Goal: Transaction & Acquisition: Purchase product/service

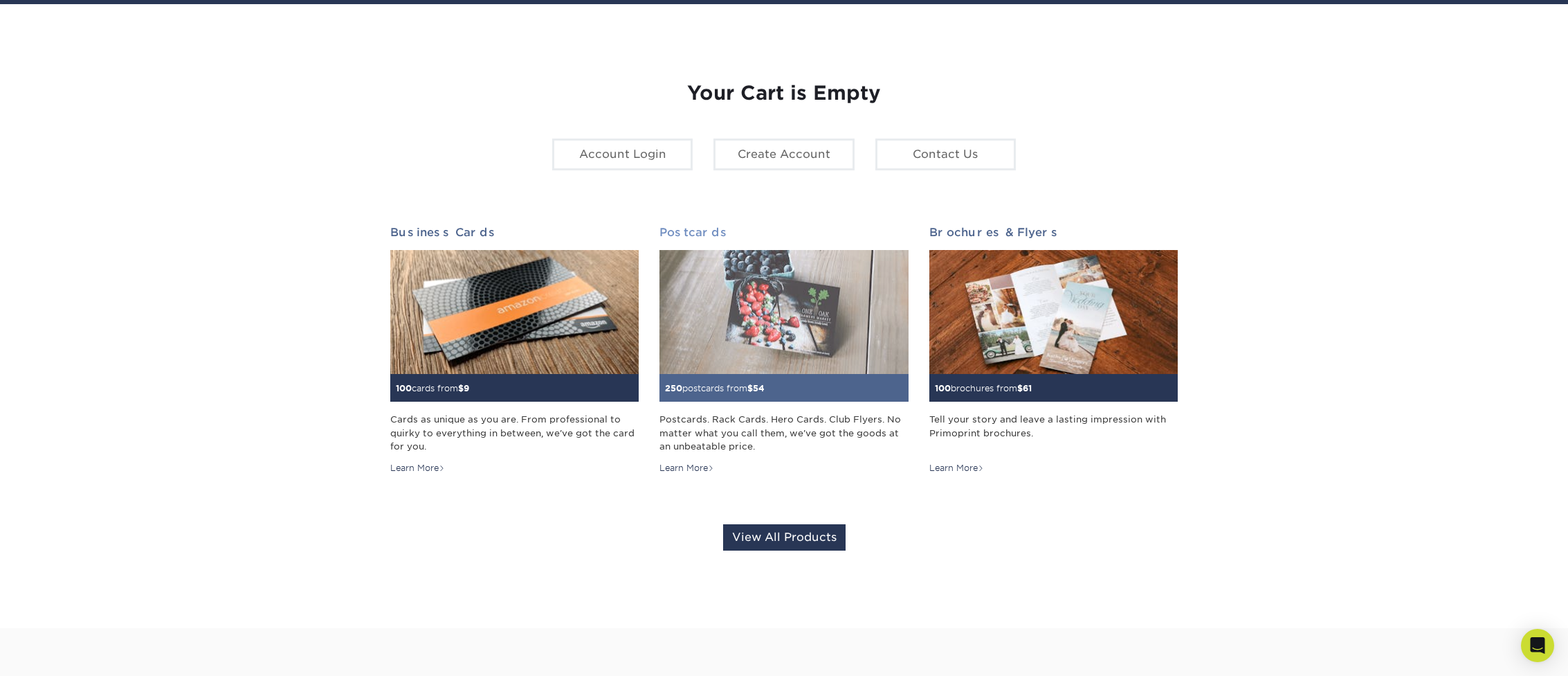
scroll to position [124, 0]
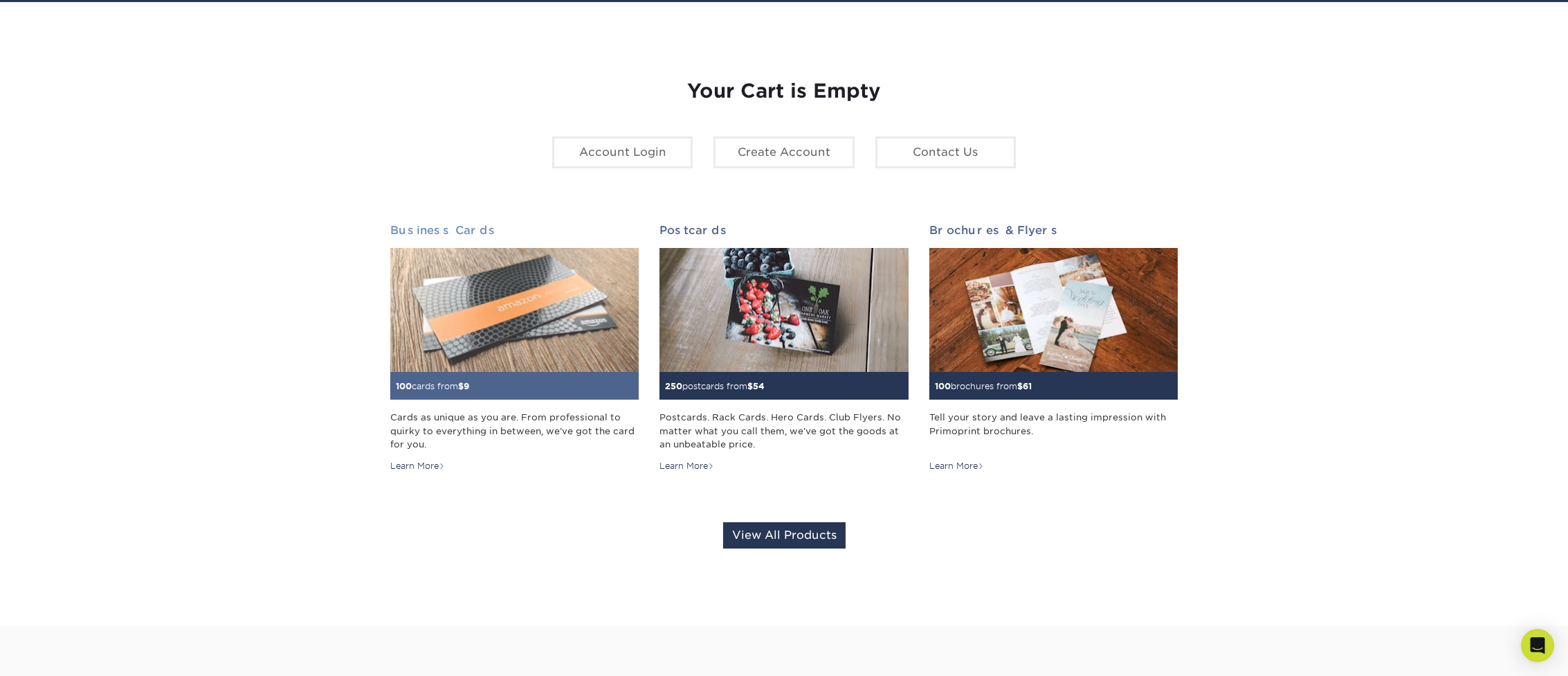
click at [491, 355] on img at bounding box center [514, 310] width 248 height 125
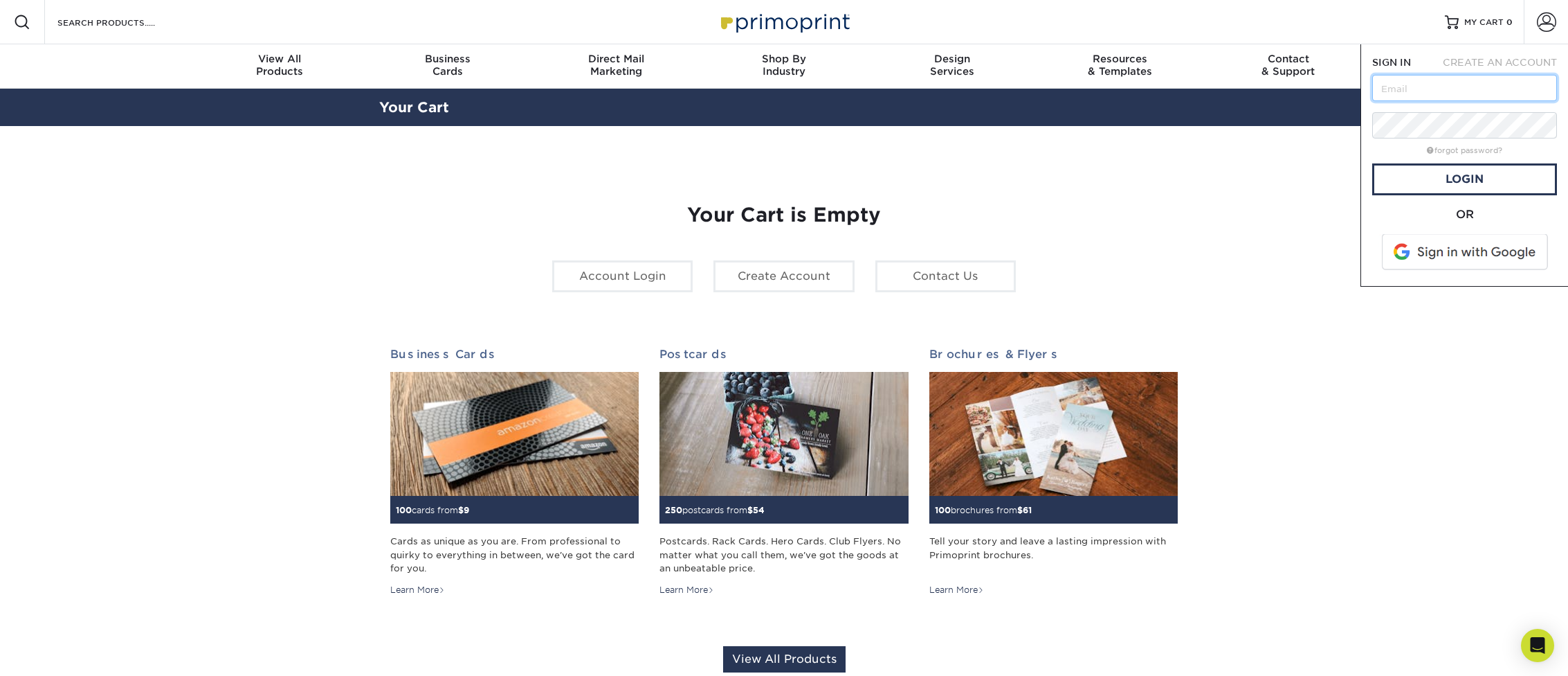
type input "creativedepartment@techflex.com"
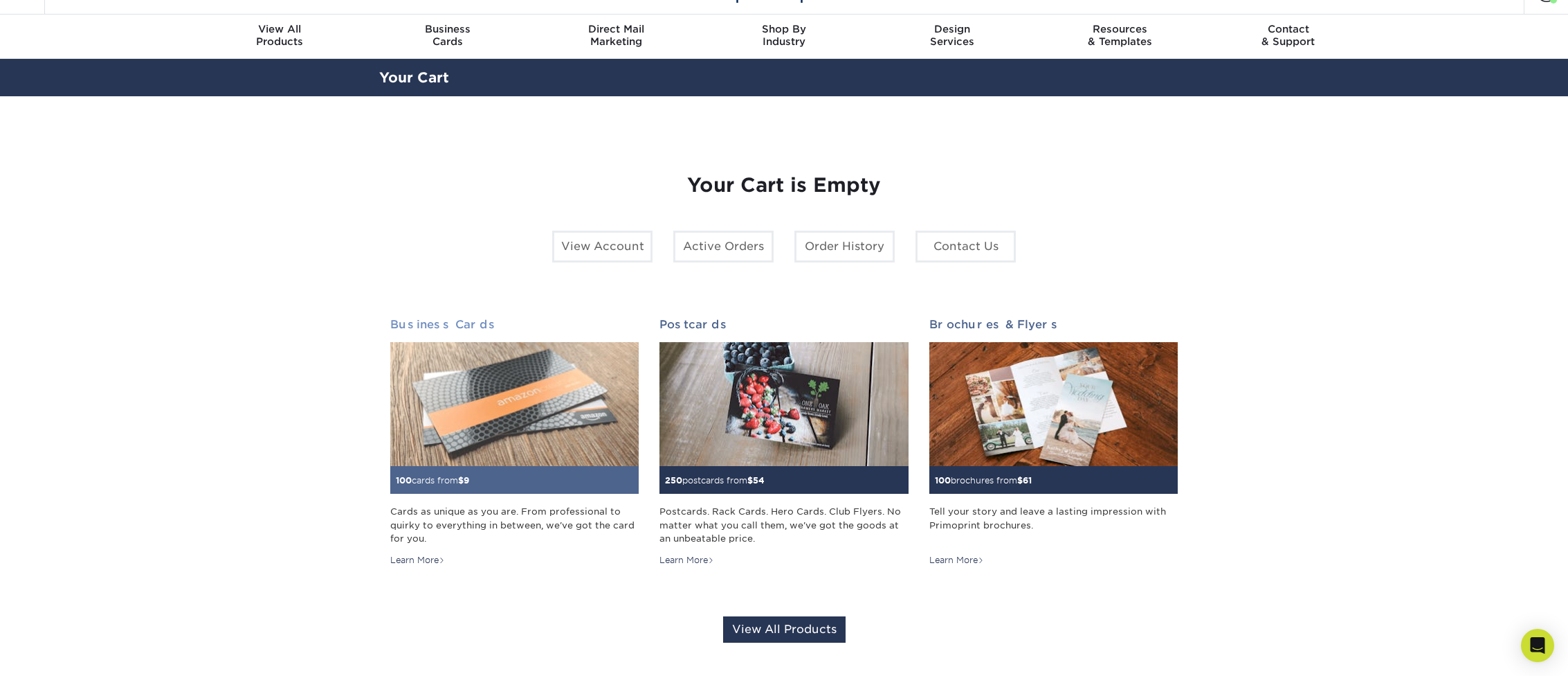
scroll to position [32, 0]
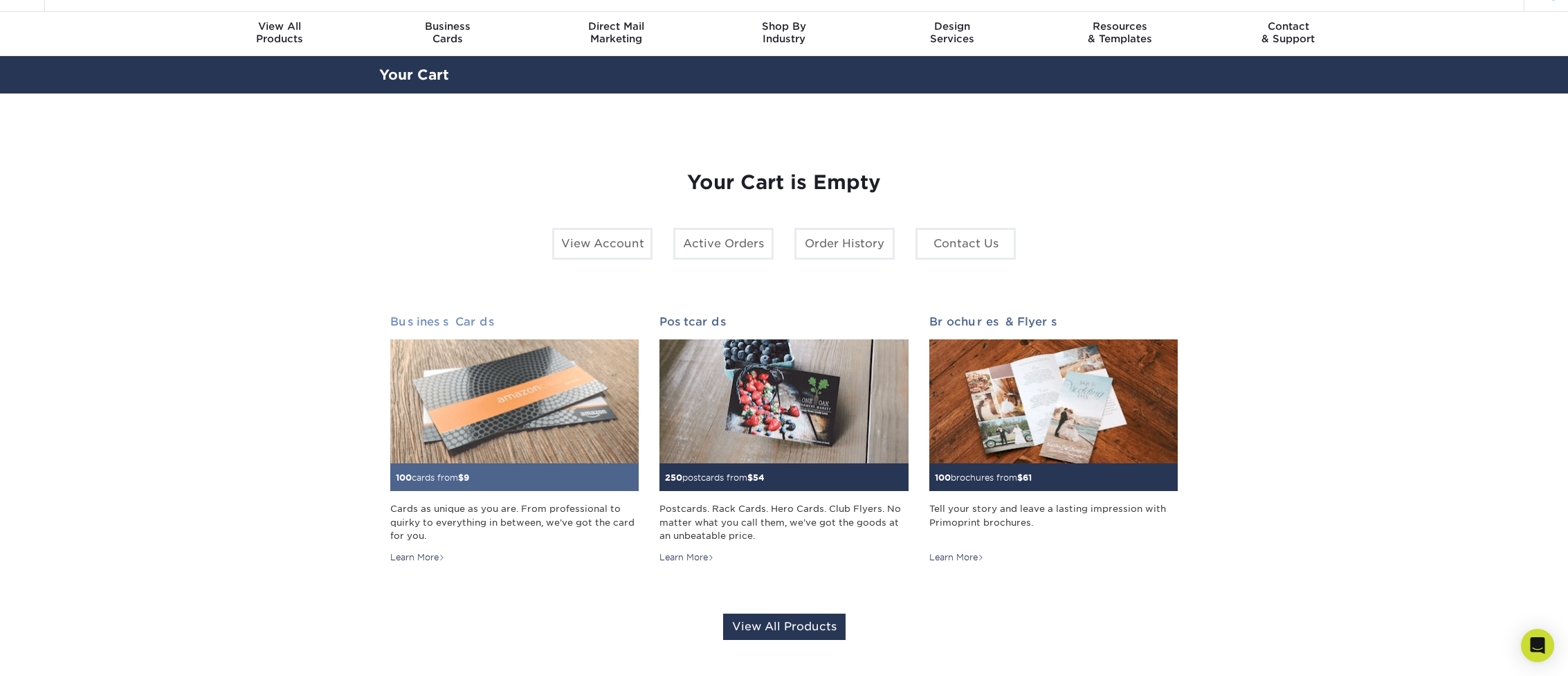
click at [483, 519] on div "Cards as unique as you are. From professional to quirky to everything in betwee…" at bounding box center [514, 522] width 248 height 39
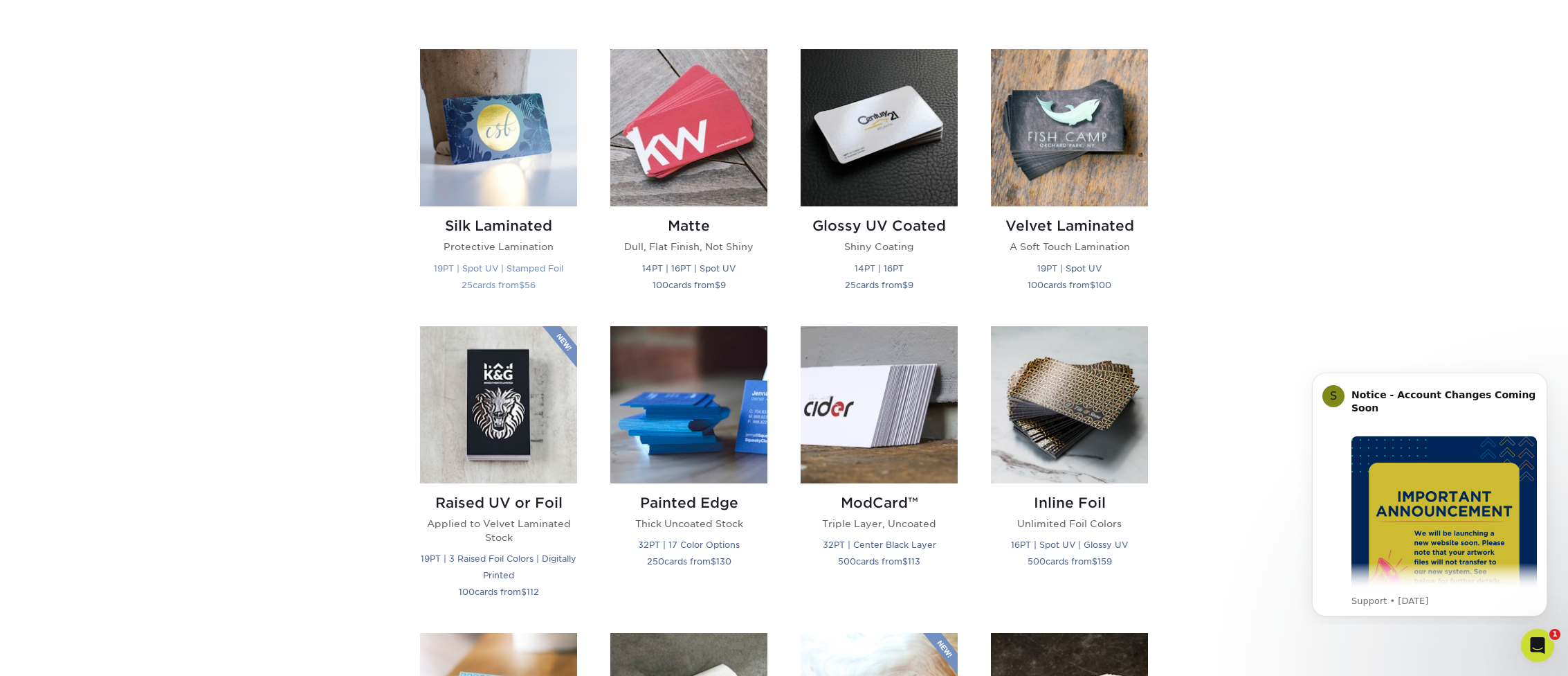
scroll to position [627, 0]
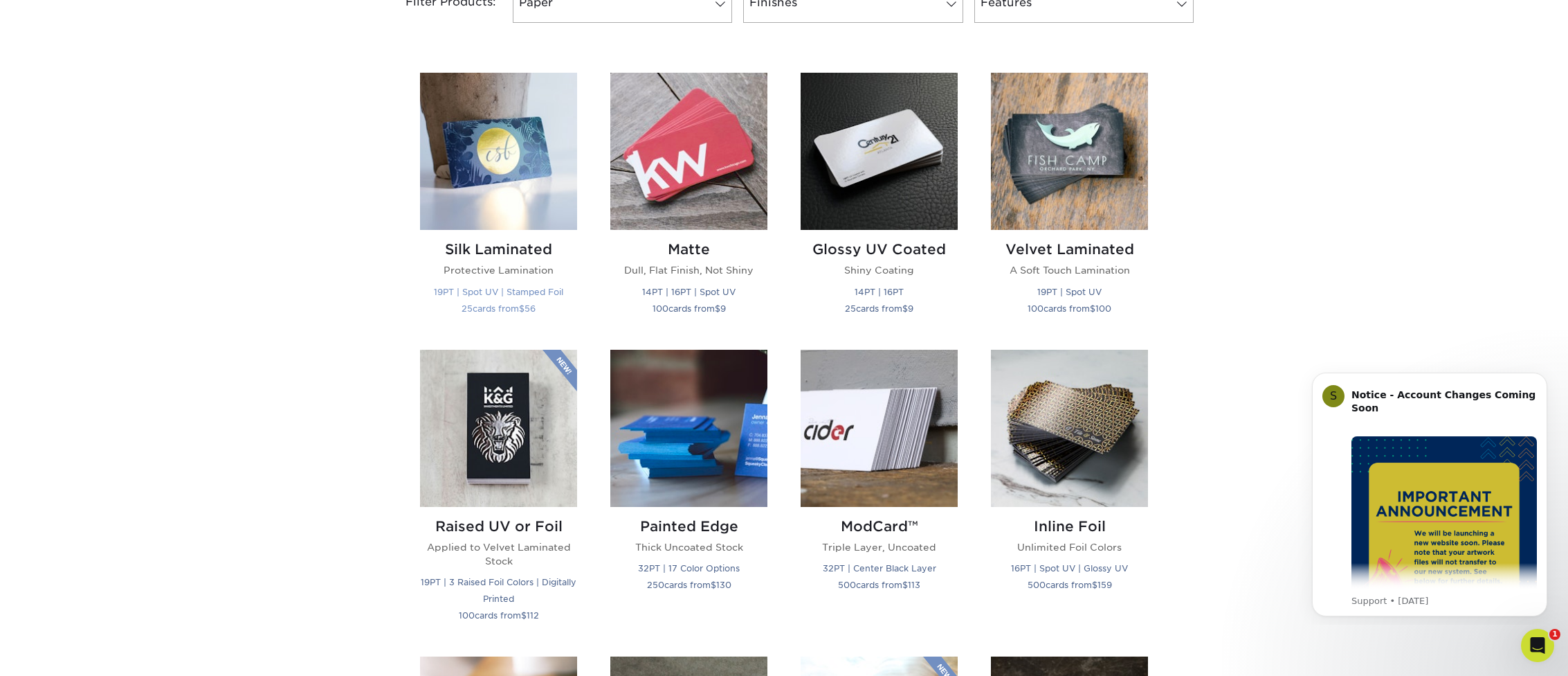
click at [484, 172] on img at bounding box center [498, 151] width 157 height 157
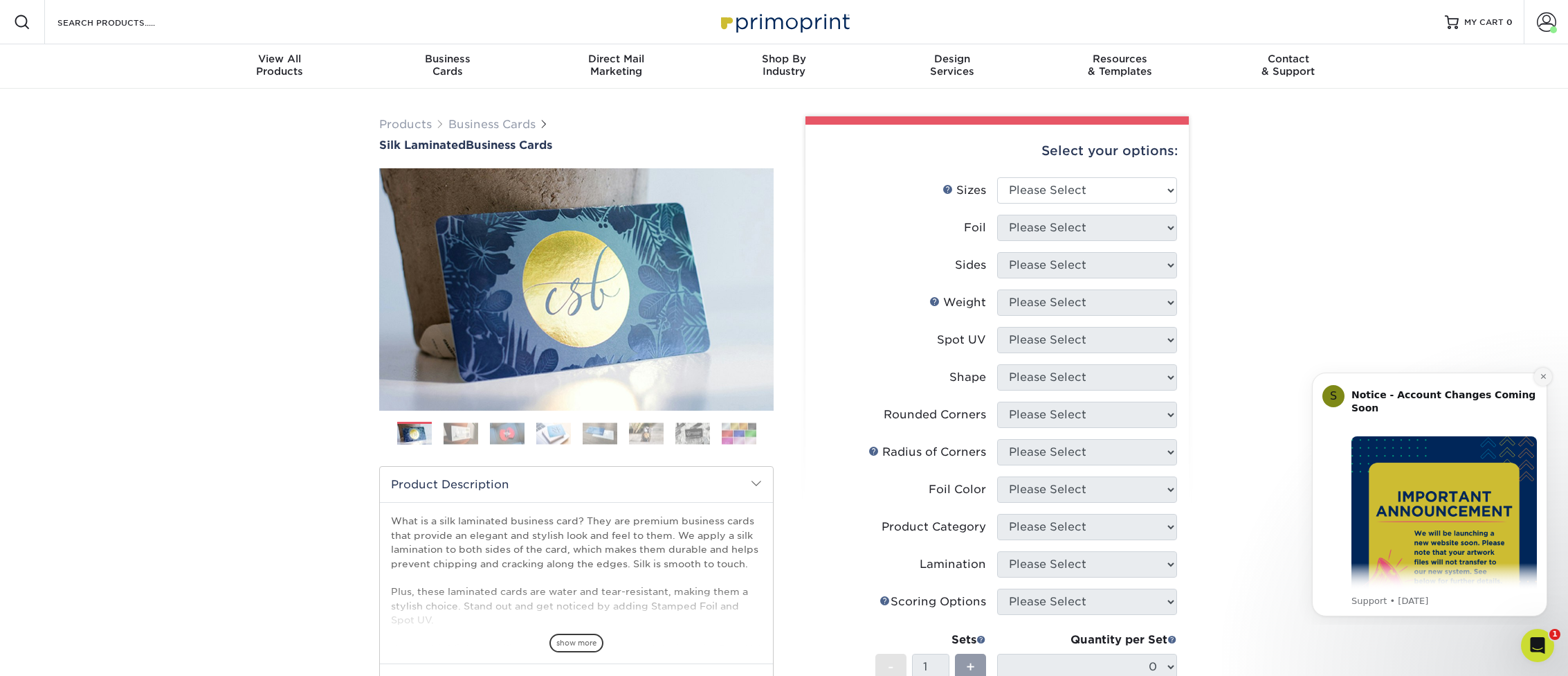
click at [1544, 374] on icon "Dismiss notification" at bounding box center [1543, 376] width 8 height 8
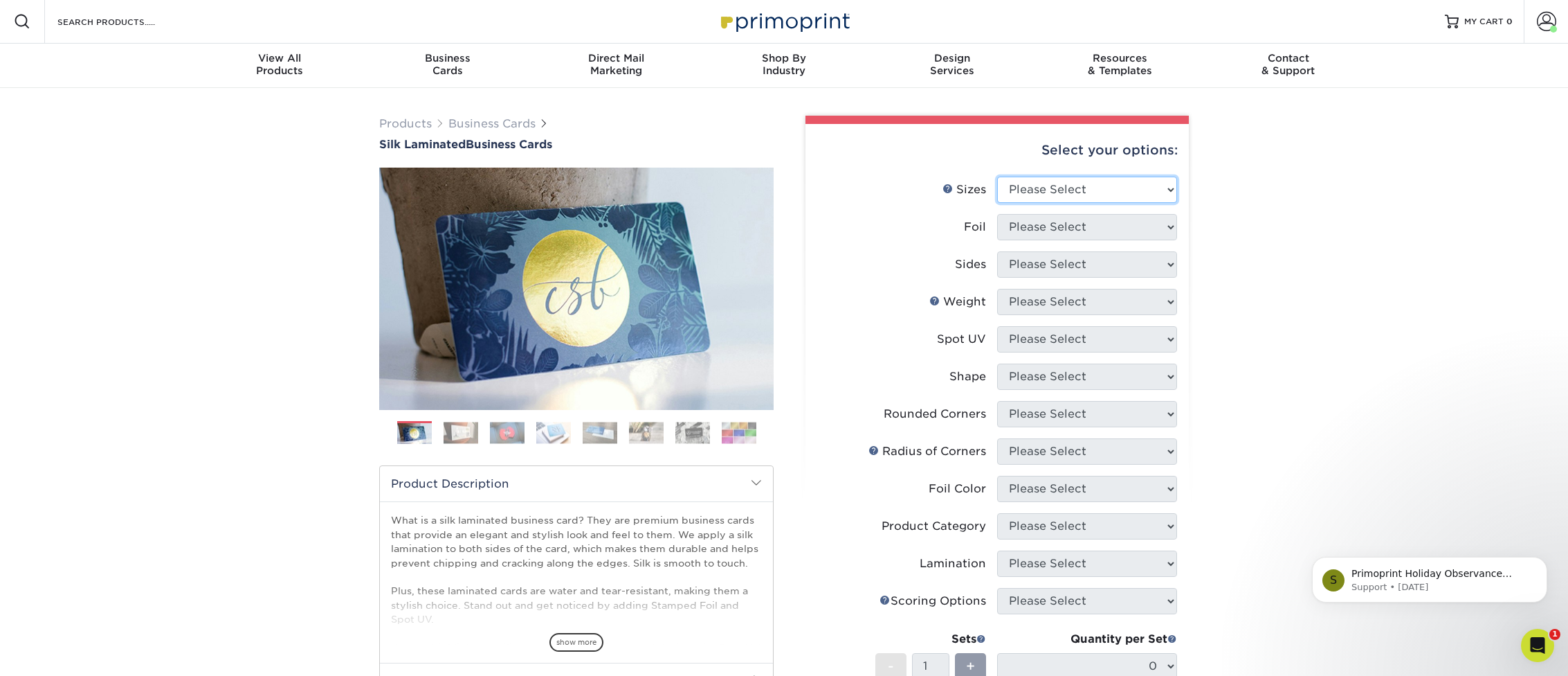
scroll to position [1, 0]
select select "2.00x3.50"
click at [1343, 278] on div "Products Business Cards Silk Laminated Business Cards Previous Next" at bounding box center [784, 525] width 1568 height 876
select select "0"
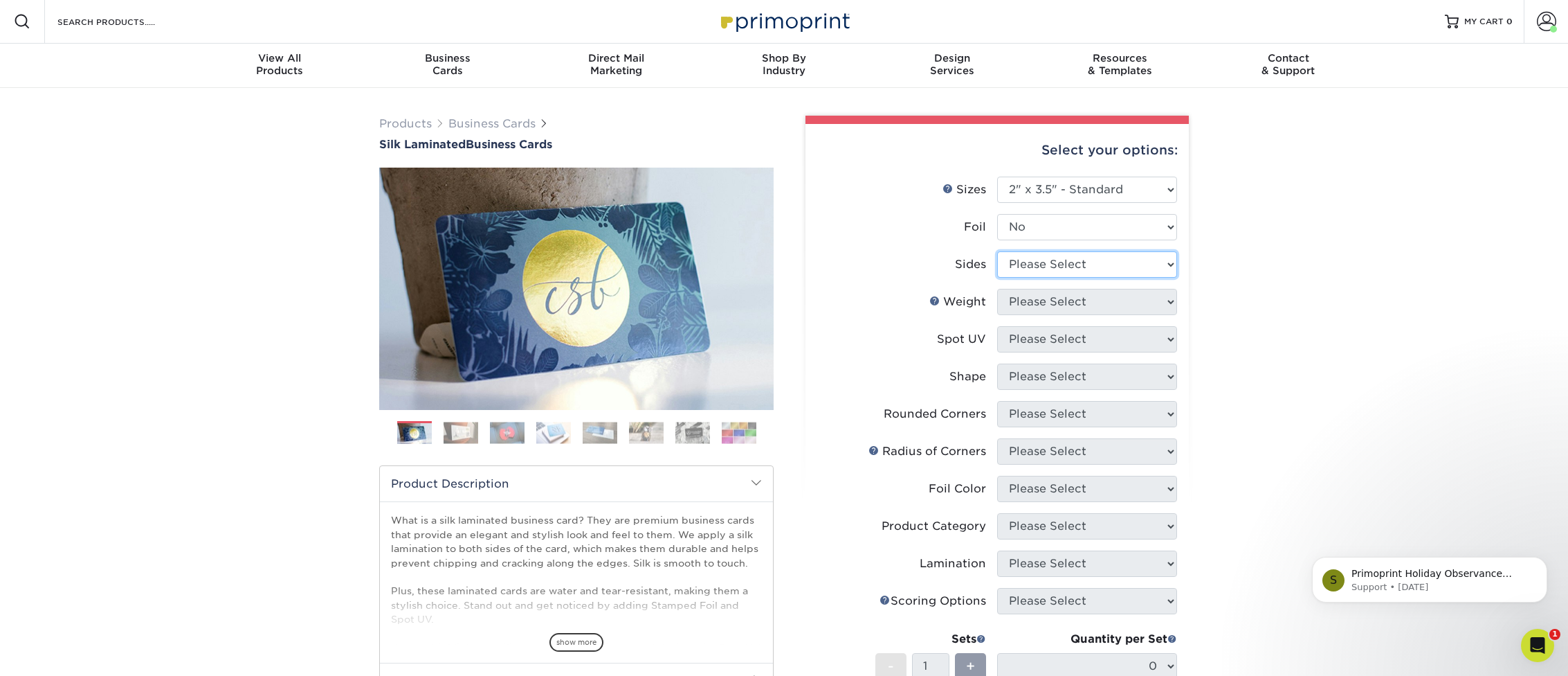
select select "13abbda7-1d64-4f25-8bb2-c179b224825d"
select select "16PT"
select select "0"
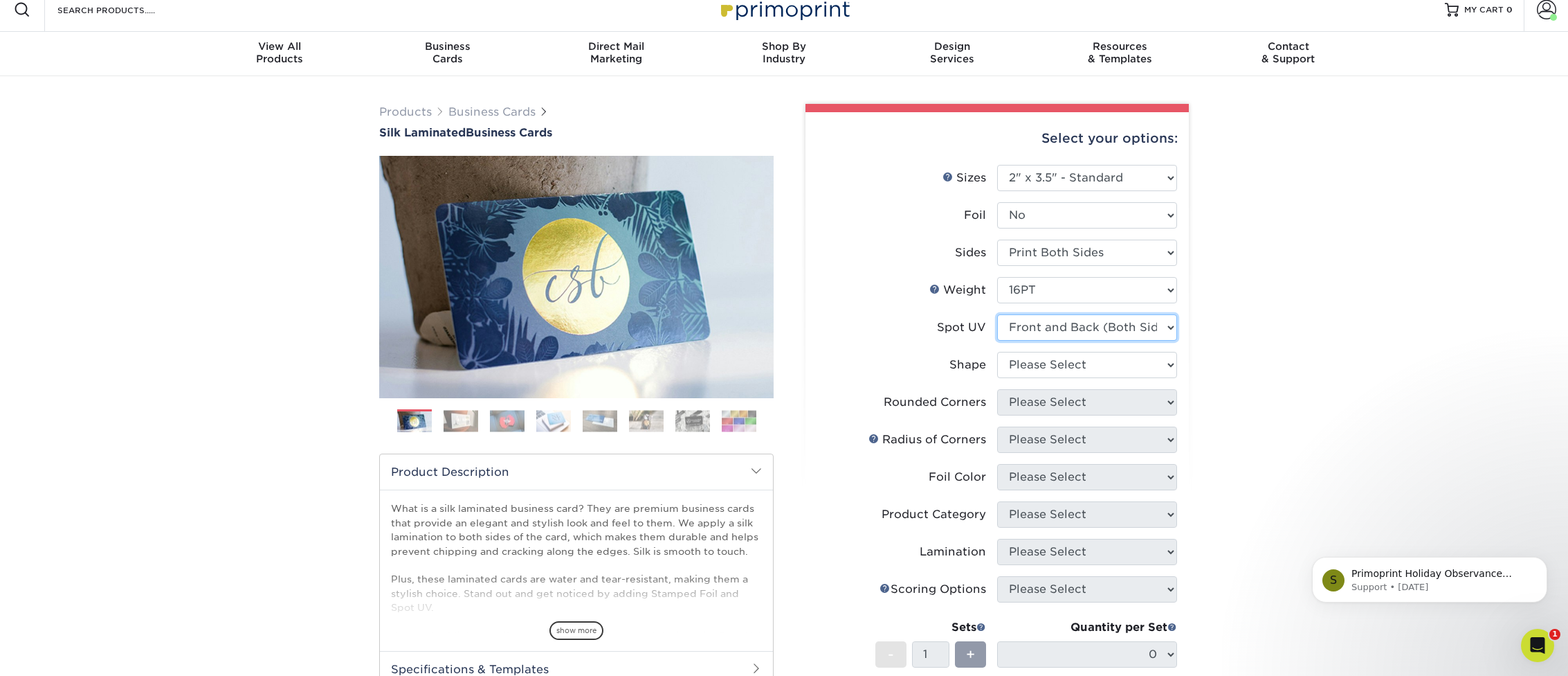
scroll to position [13, 0]
select select "standard"
select select "0"
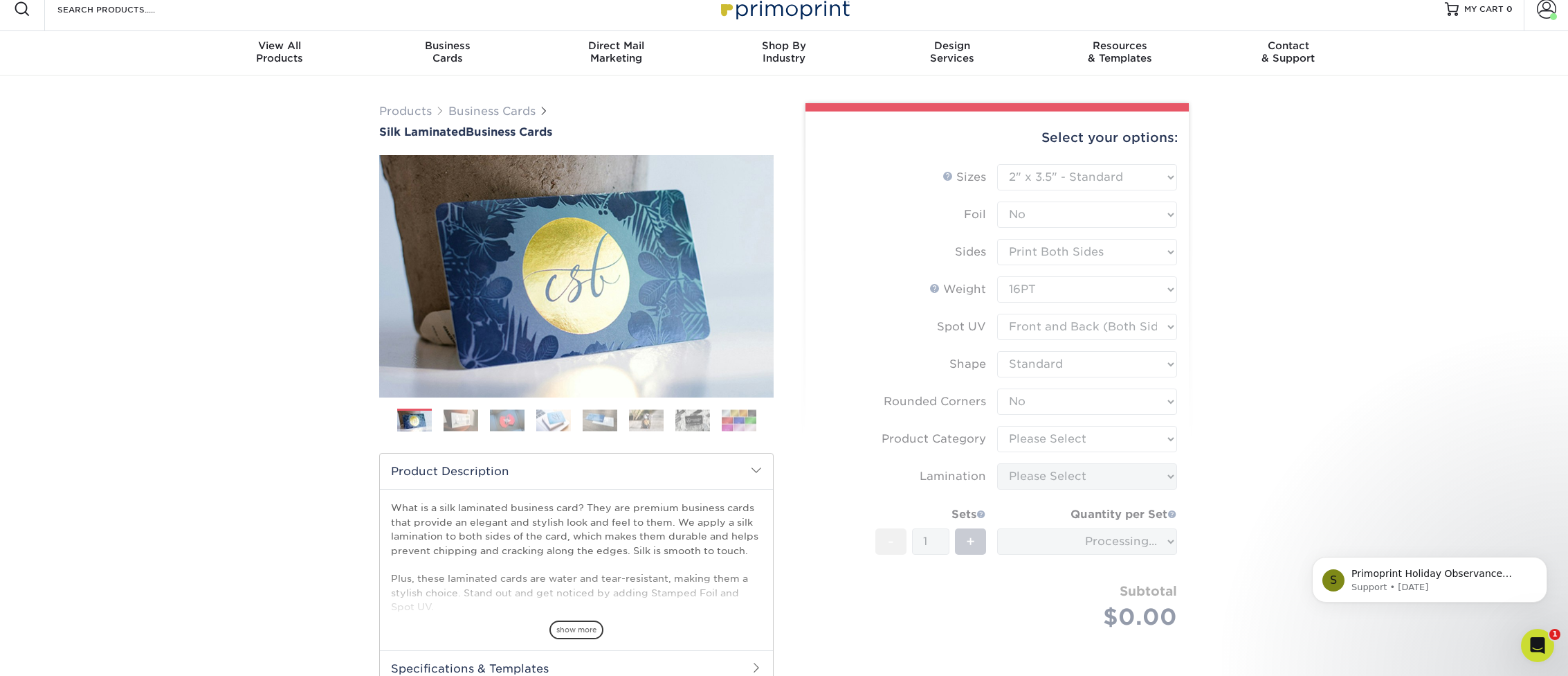
click at [1235, 435] on div "Products Business Cards Silk Laminated Business Cards Previous Next" at bounding box center [784, 457] width 1568 height 764
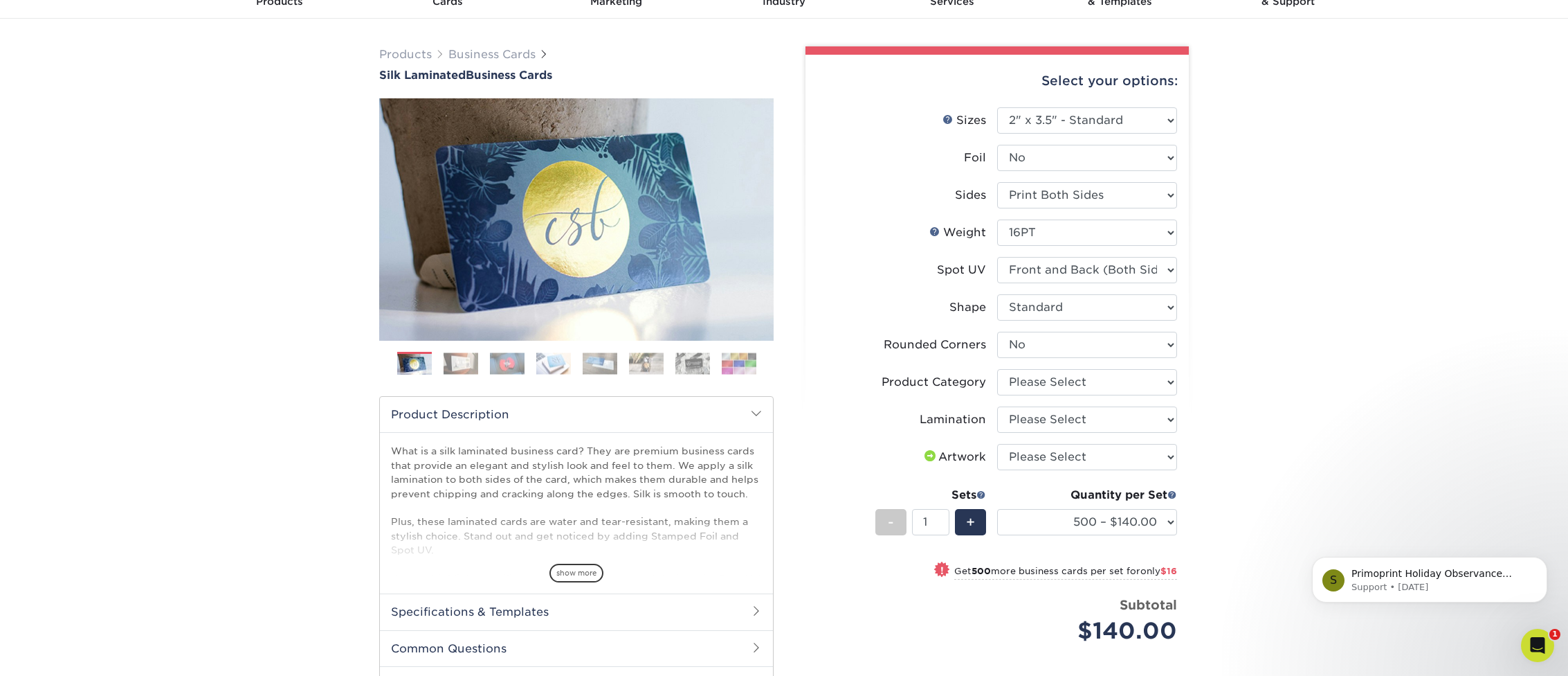
scroll to position [77, 0]
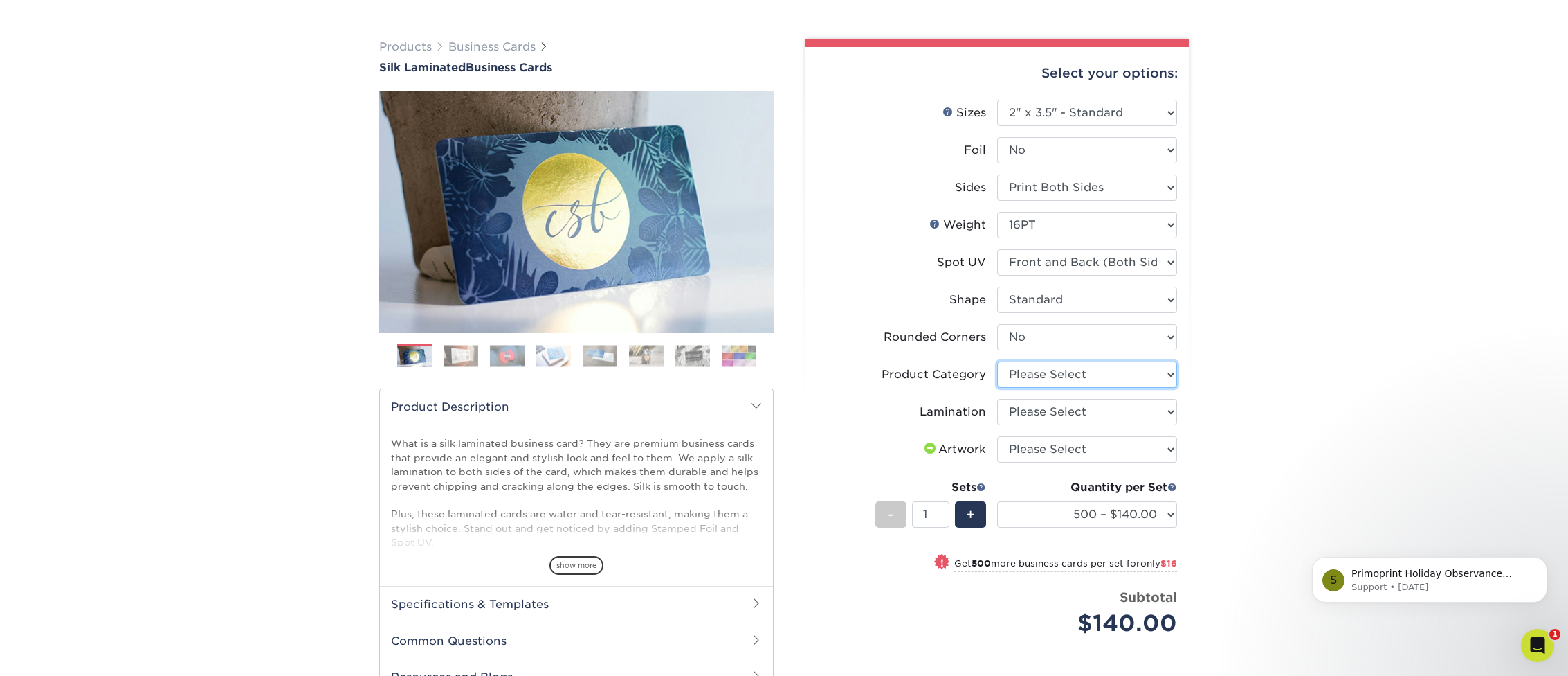
select select "3b5148f1-0588-4f88-a218-97bcfdce65c1"
select select "ccacb42f-45f7-42d3-bbd3-7c8421cf37f0"
select select "upload"
click at [1281, 440] on div "Products Business Cards Silk Laminated Business Cards Previous Next" at bounding box center [784, 428] width 1568 height 834
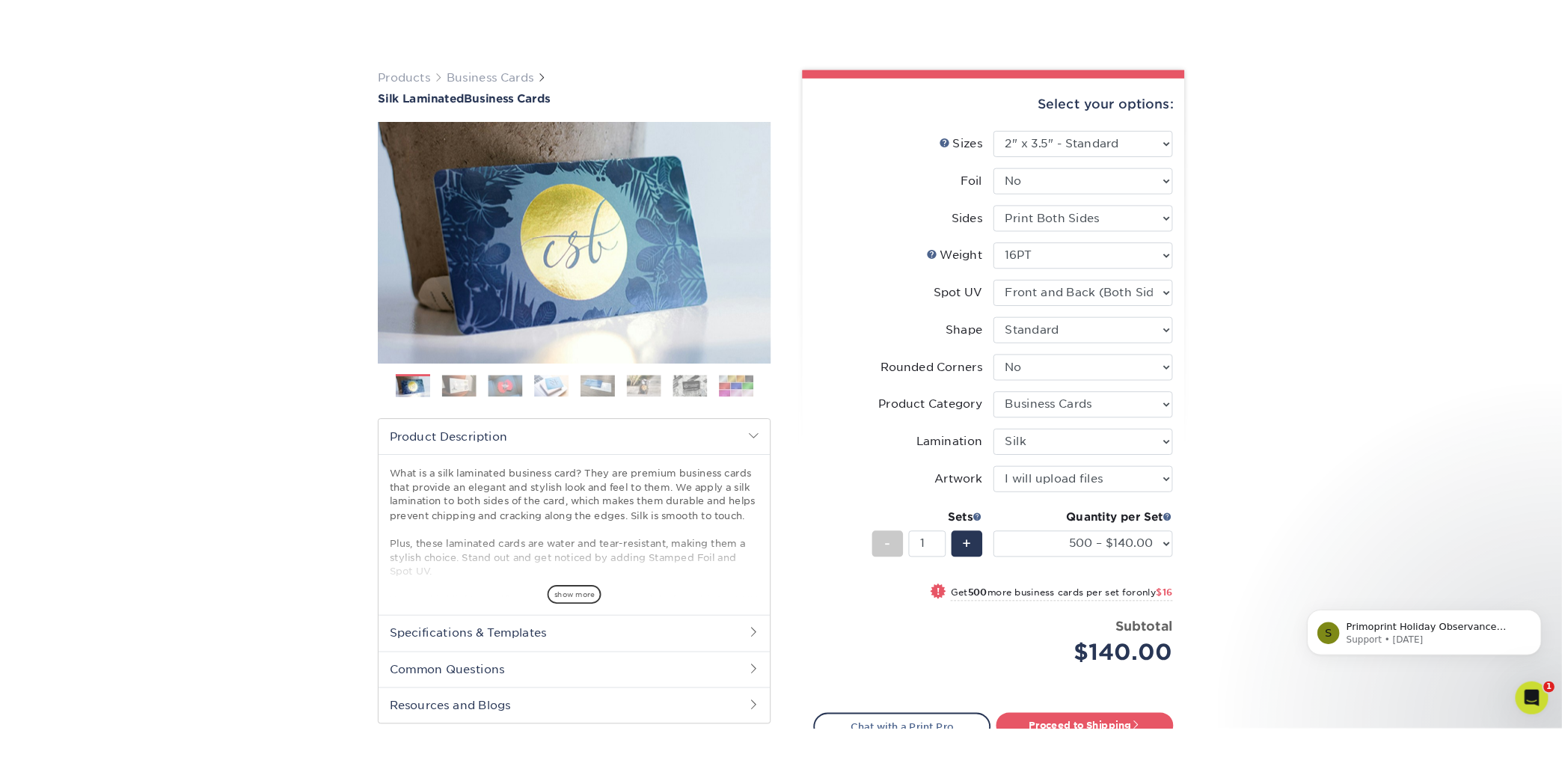
scroll to position [112, 0]
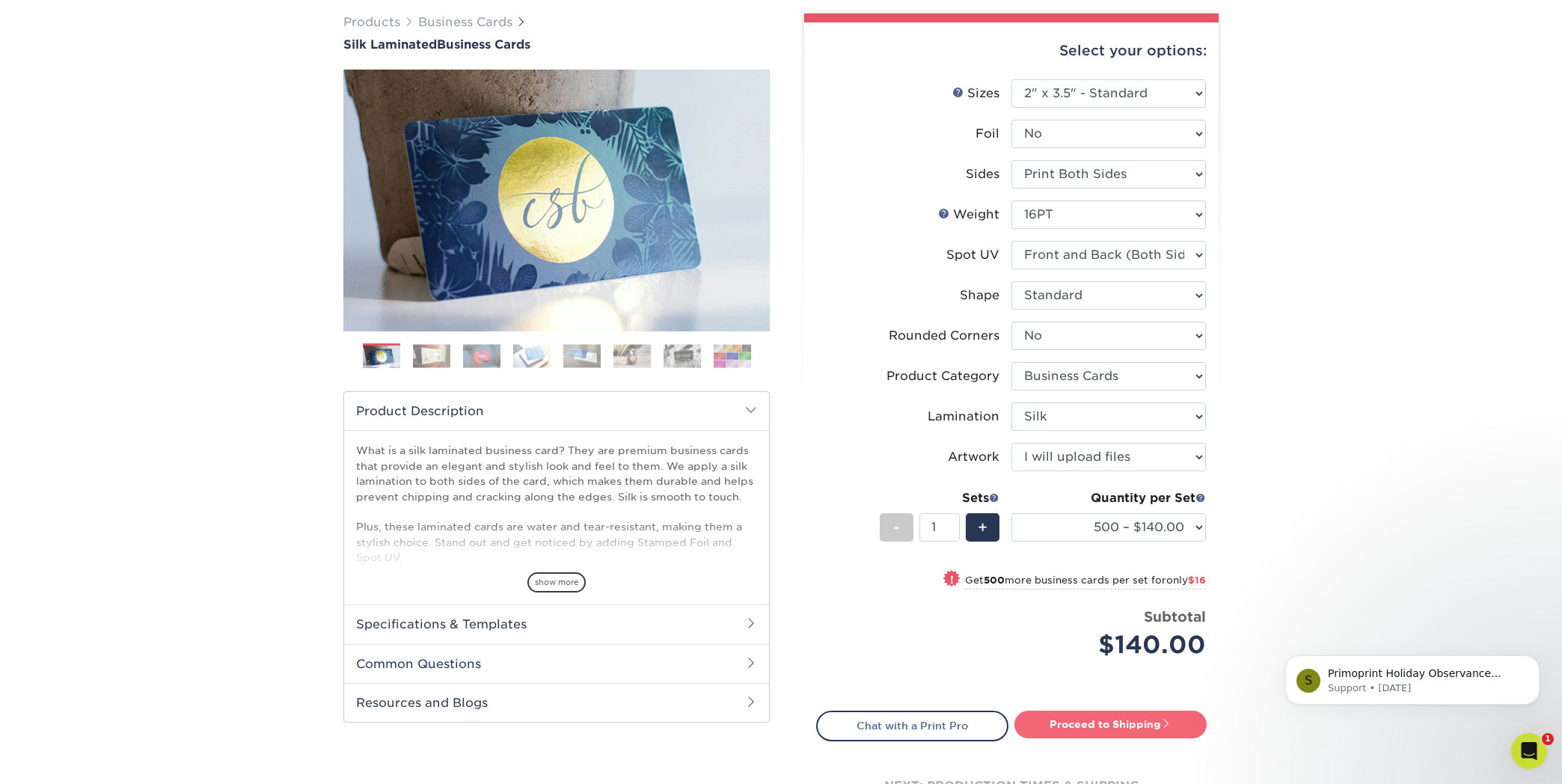
click at [1091, 726] on link "Proceed to Shipping" at bounding box center [1111, 723] width 192 height 27
type input "Set 1"
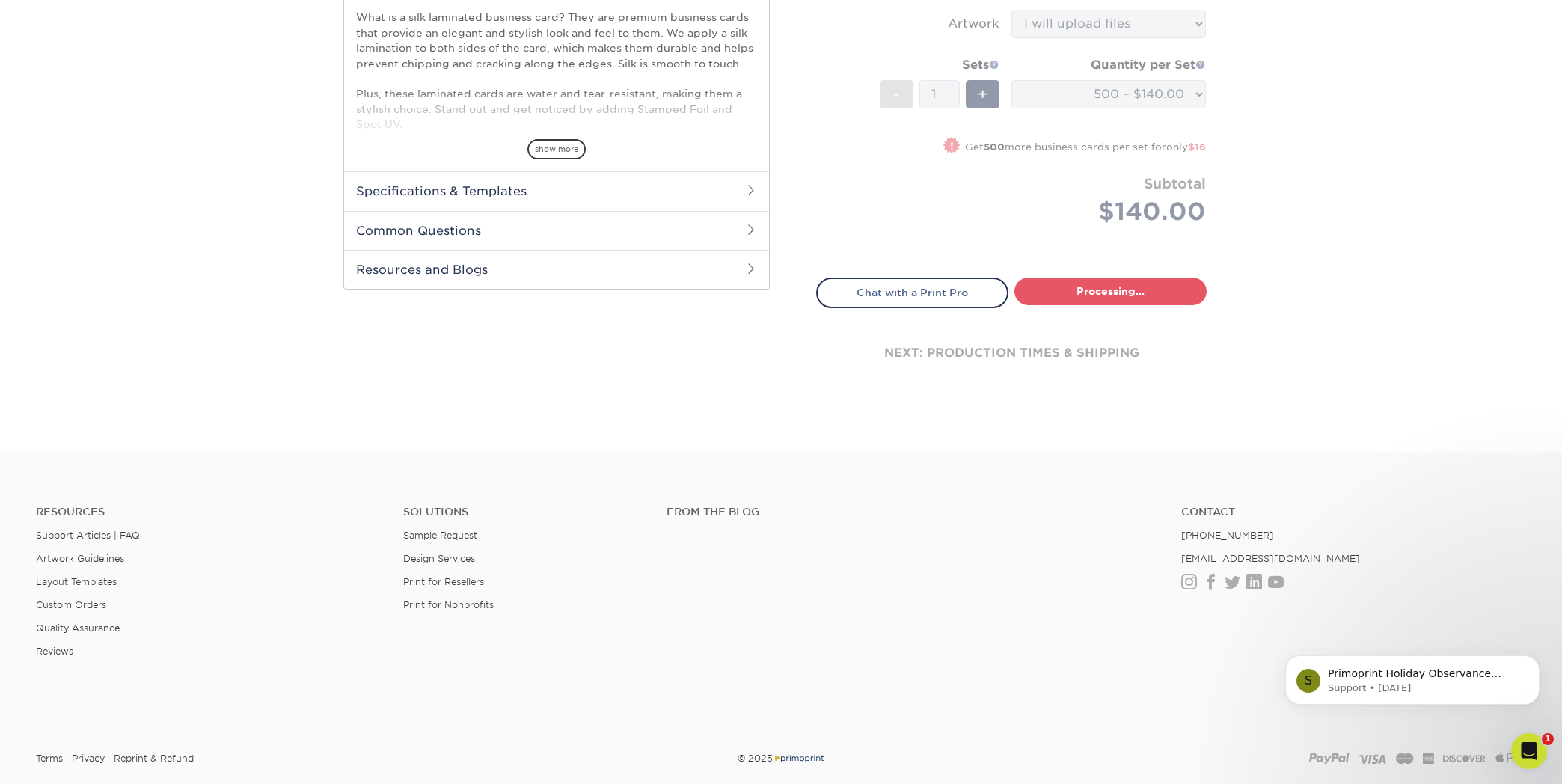
select select "a02e7c76-bdf4-4cc9-8b1d-1aa03151ab1e"
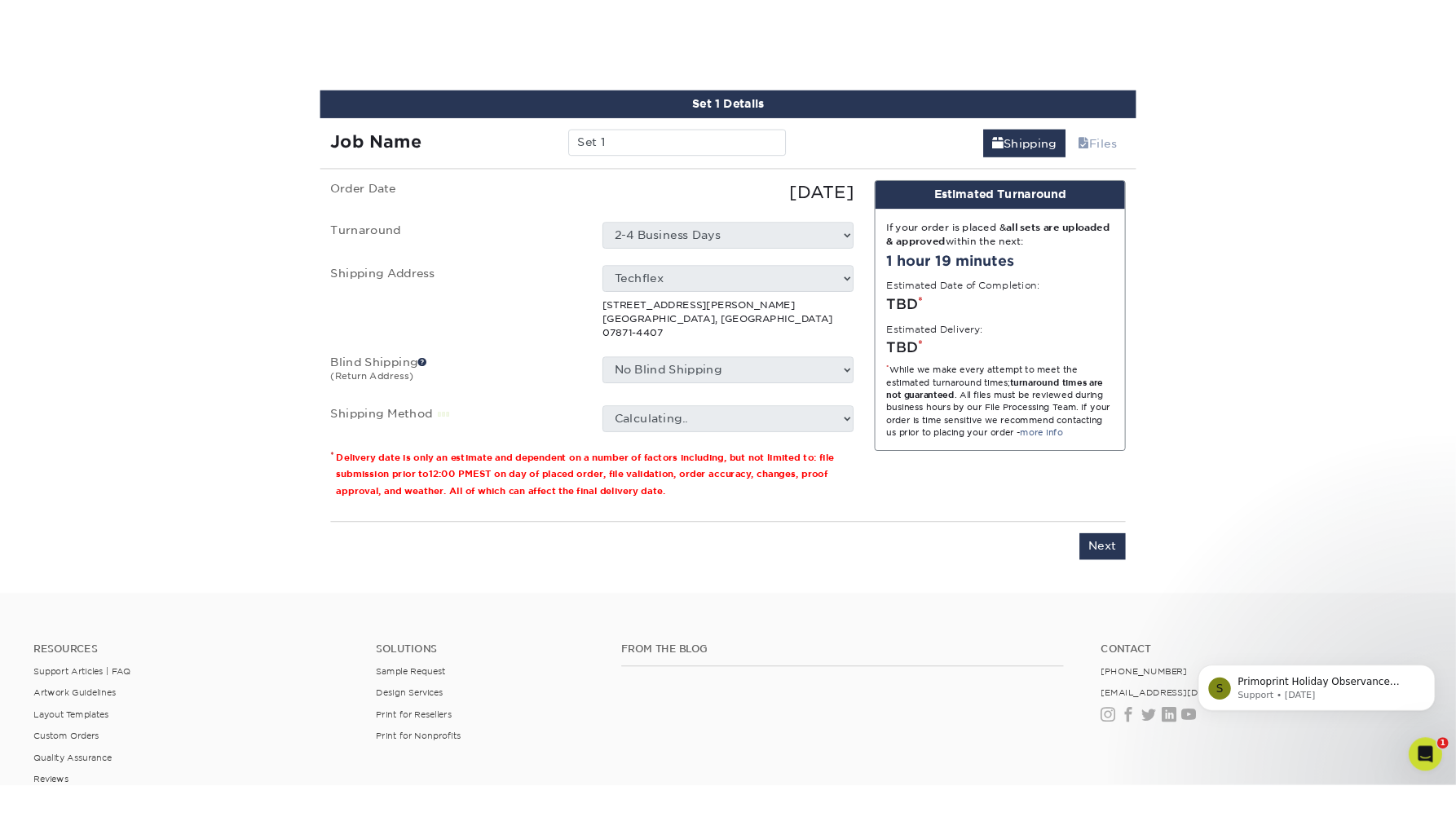
scroll to position [942, 0]
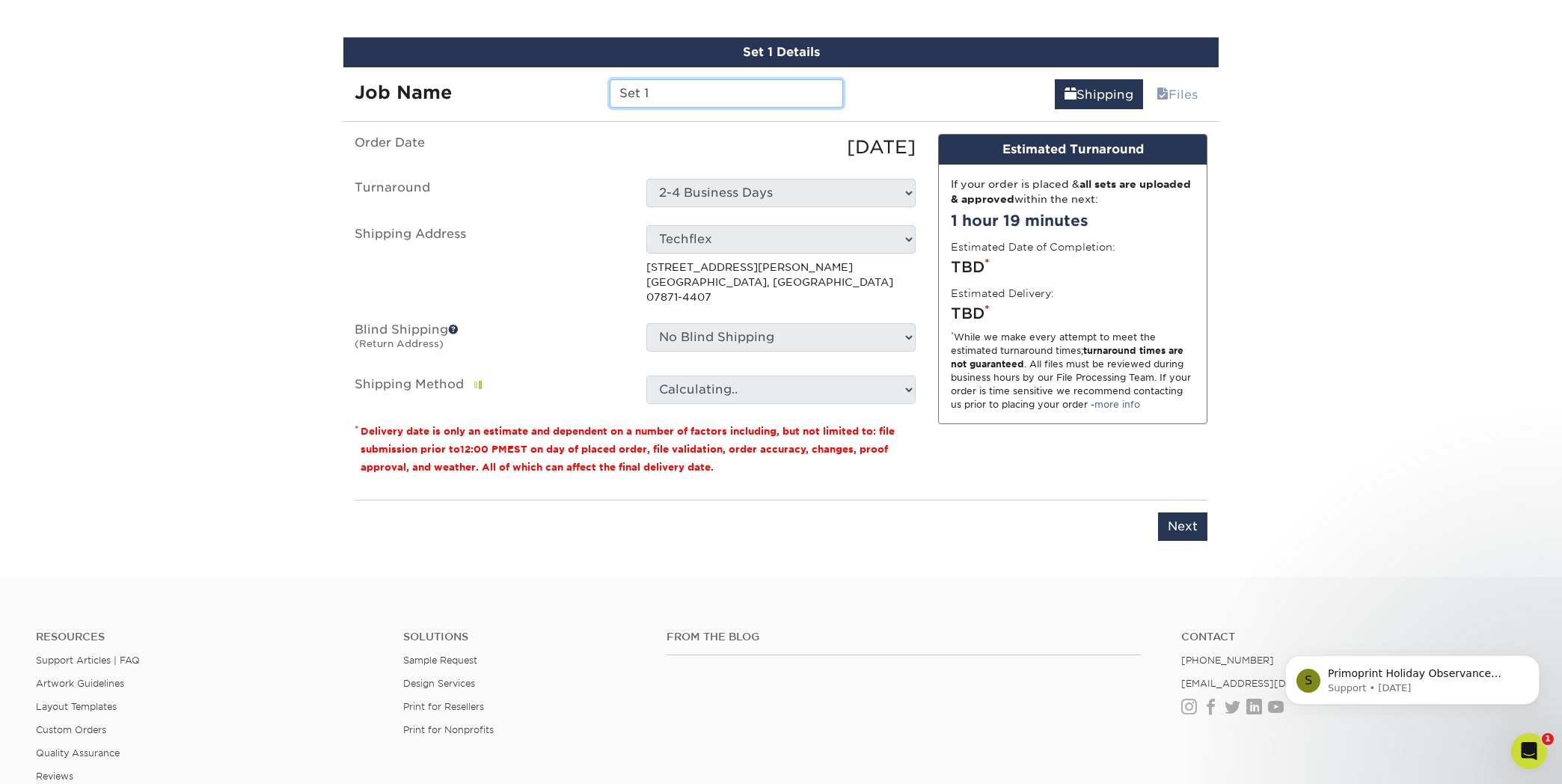
click at [654, 96] on input "Set 1" at bounding box center [726, 93] width 233 height 28
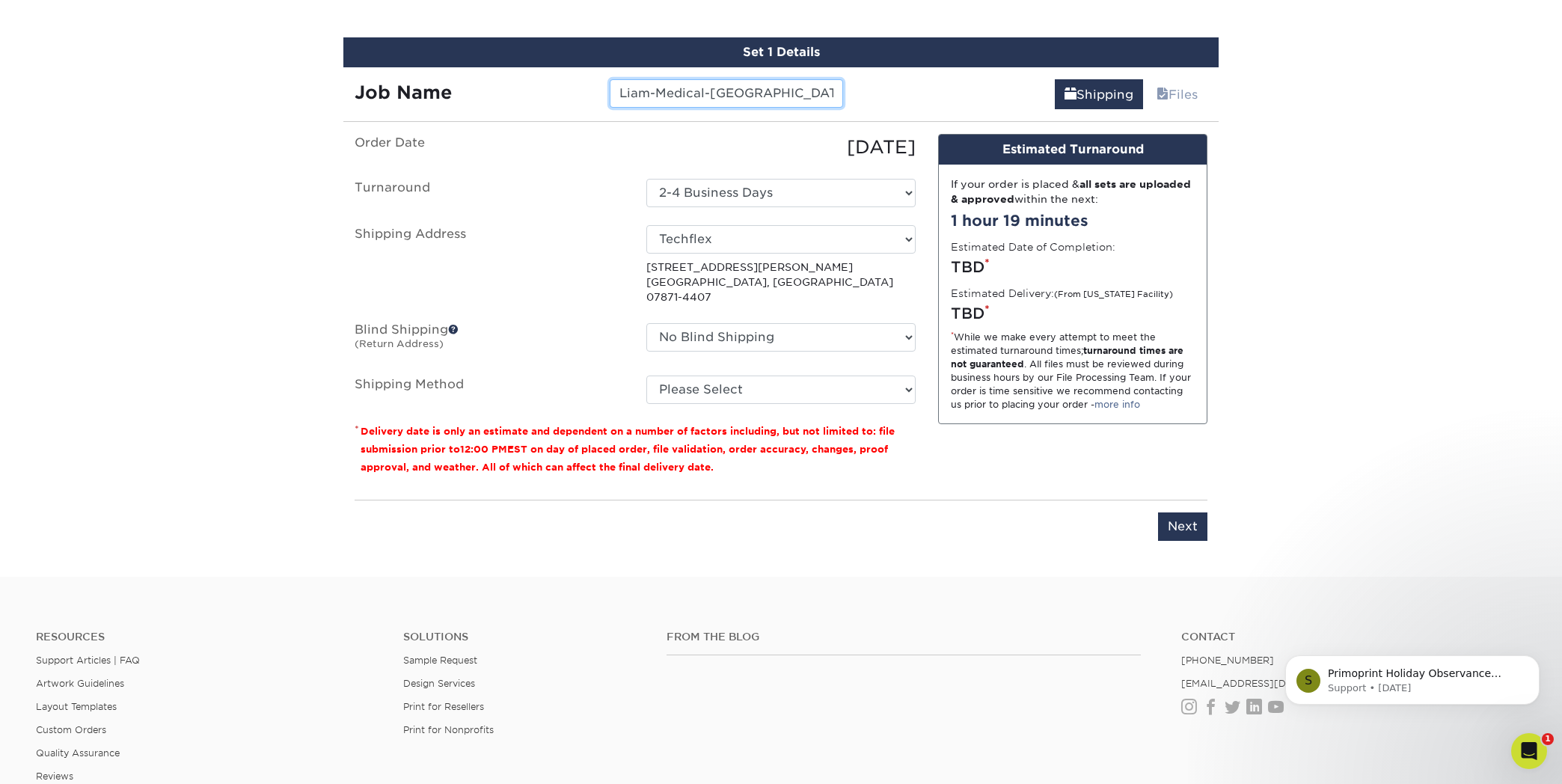
click at [659, 92] on input "Liam-Medical-[GEOGRAPHIC_DATA]" at bounding box center [726, 93] width 233 height 28
type input "[PERSON_NAME]-TFMedical-[GEOGRAPHIC_DATA]"
select select "03"
click at [578, 348] on ul "Order Date [DATE] [GEOGRAPHIC_DATA] Select One 2-4 Business Days Shipping Addre…" at bounding box center [635, 268] width 561 height 270
click at [1177, 512] on input "Next" at bounding box center [1183, 526] width 49 height 28
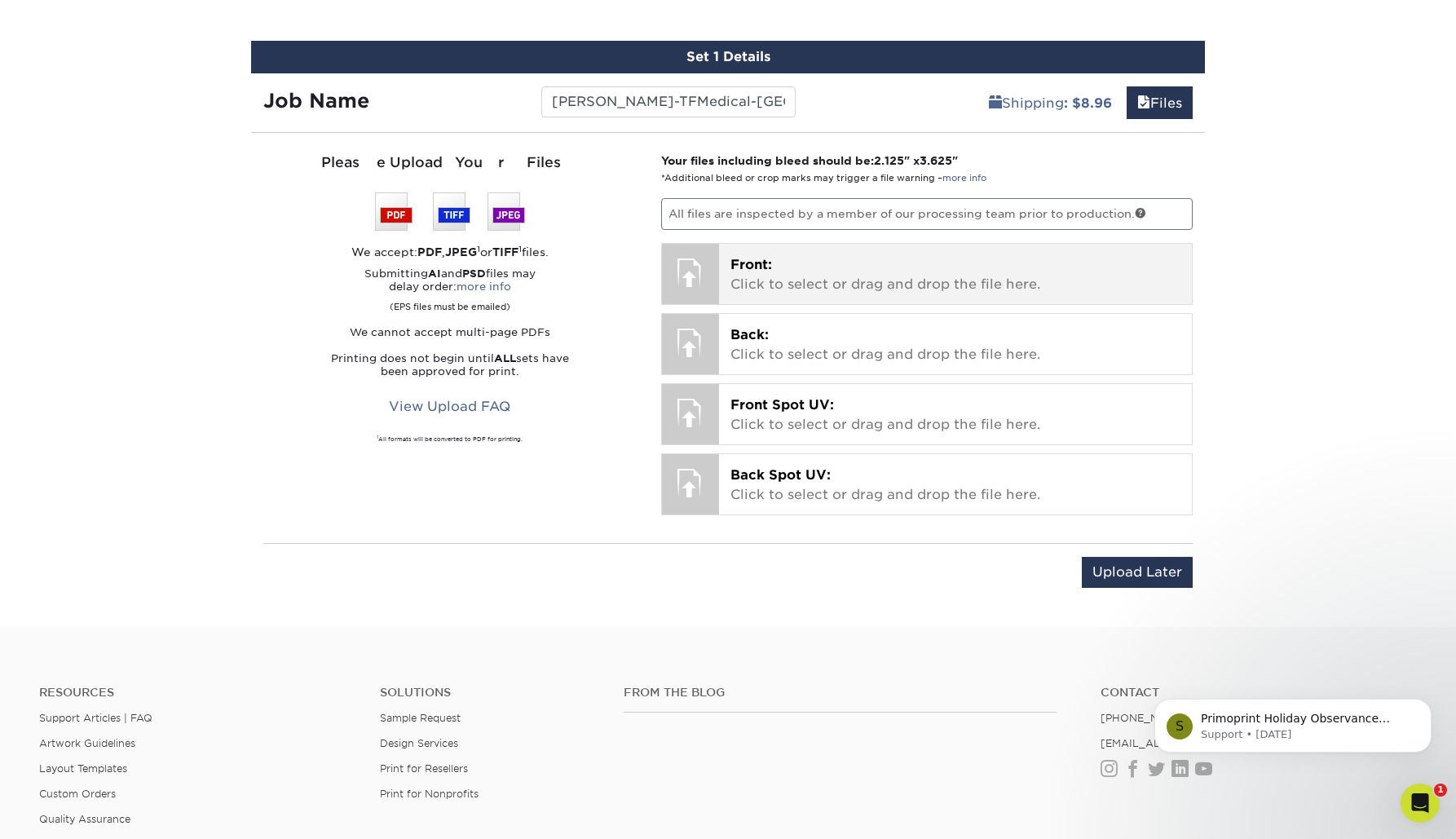
click at [788, 266] on p "Front: Click to select or drag and drop the file here." at bounding box center [956, 274] width 451 height 39
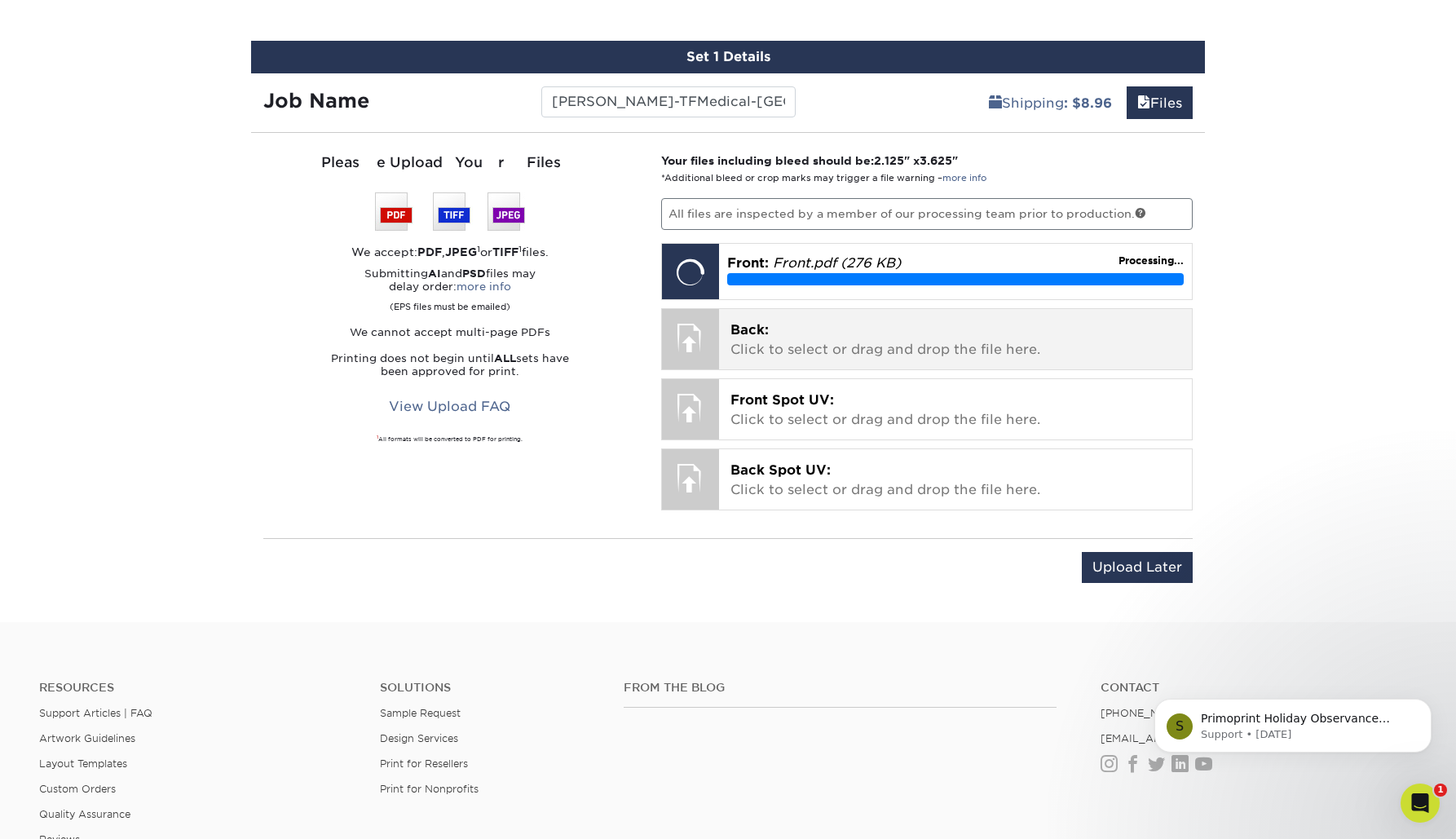
click at [692, 336] on div at bounding box center [690, 337] width 57 height 57
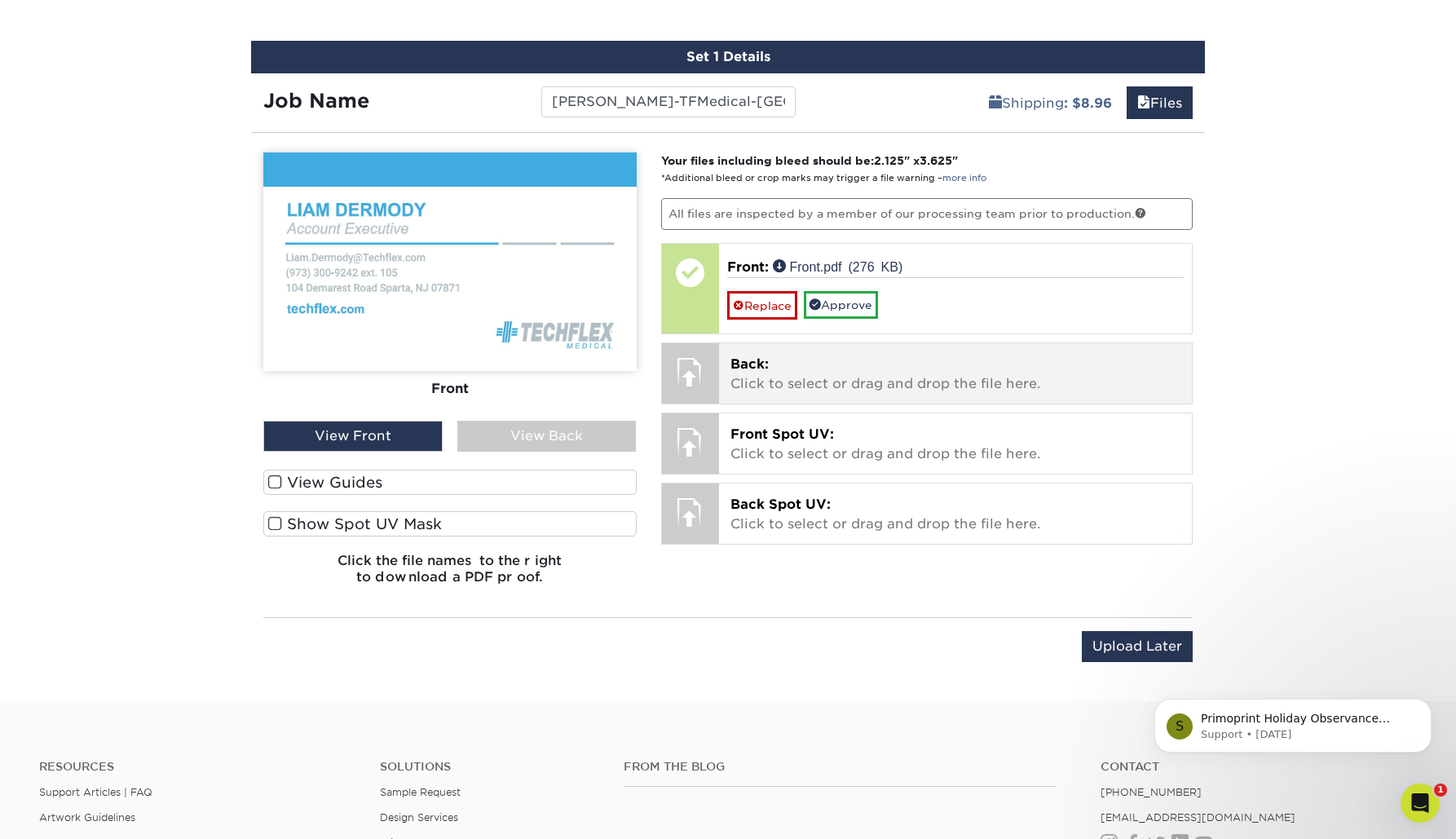
click at [692, 368] on div at bounding box center [690, 371] width 57 height 57
click at [762, 379] on p "Back: Click to select or drag and drop the file here." at bounding box center [956, 374] width 451 height 39
